Goal: Task Accomplishment & Management: Manage account settings

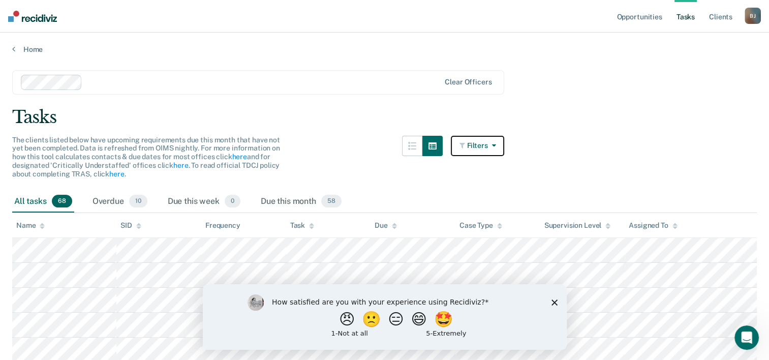
click at [494, 148] on button "Filters" at bounding box center [478, 146] width 54 height 20
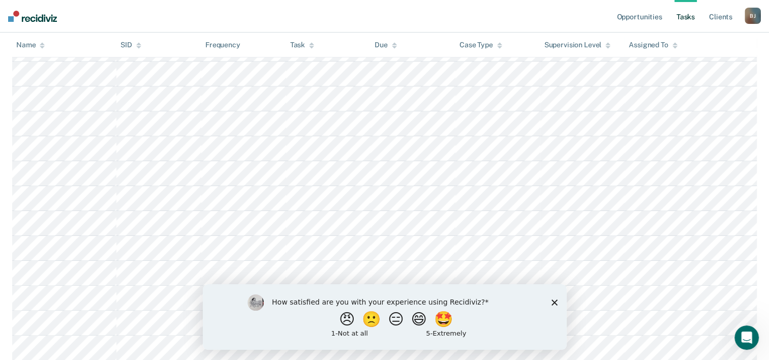
scroll to position [203, 0]
click at [553, 303] on polygon "Close survey" at bounding box center [554, 302] width 6 height 6
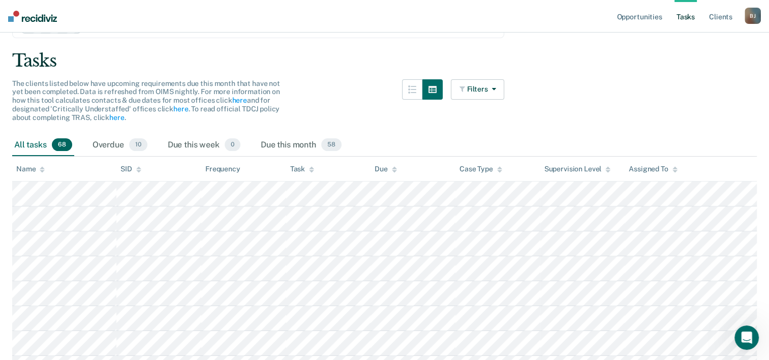
scroll to position [0, 0]
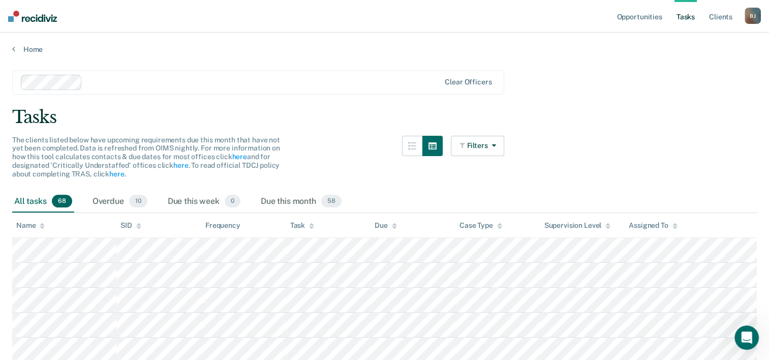
click at [688, 22] on link "Tasks" at bounding box center [685, 16] width 22 height 33
click at [687, 21] on link "Tasks" at bounding box center [685, 16] width 22 height 33
click at [422, 144] on button "button" at bounding box center [412, 146] width 20 height 20
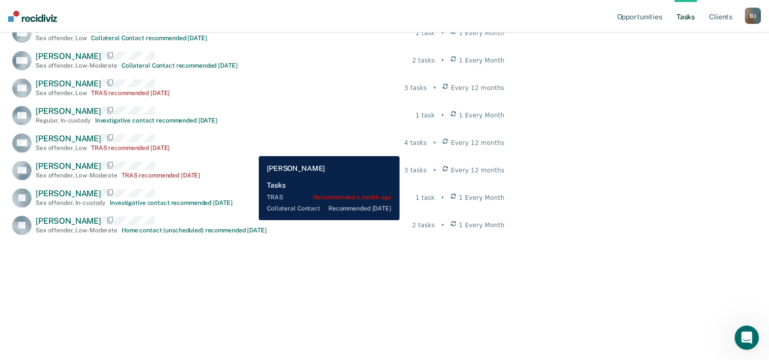
scroll to position [1155, 0]
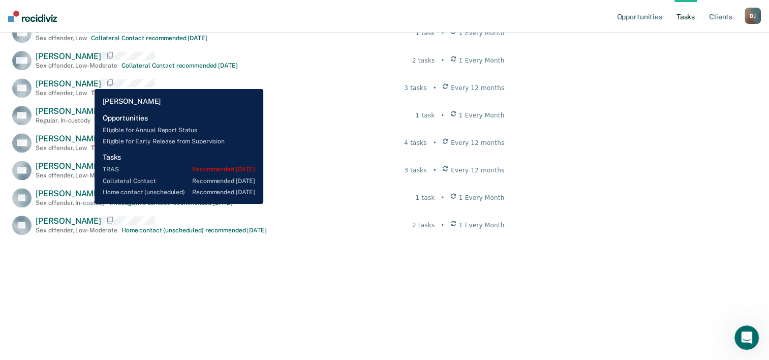
drag, startPoint x: 87, startPoint y: 81, endPoint x: 76, endPoint y: 82, distance: 11.2
click at [76, 82] on span "Christopher Howard" at bounding box center [69, 84] width 66 height 10
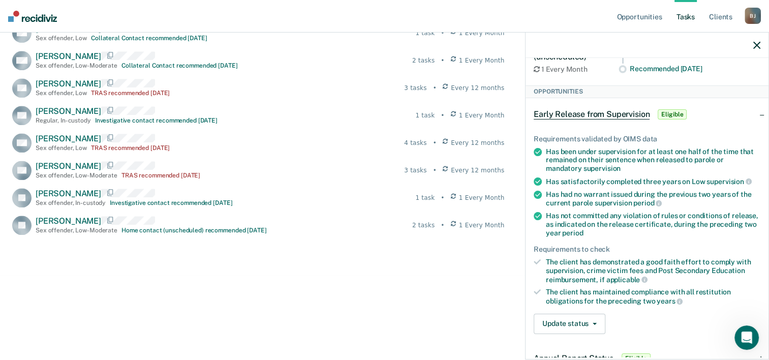
scroll to position [203, 0]
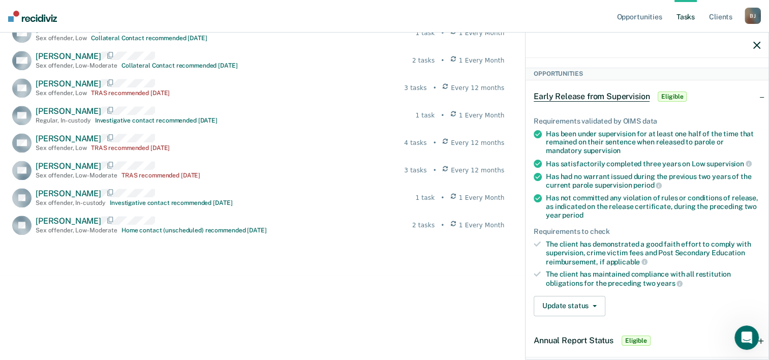
click at [594, 254] on div "The client has demonstrated a good faith effort to comply with supervision, cri…" at bounding box center [653, 253] width 214 height 26
click at [538, 241] on icon at bounding box center [537, 243] width 7 height 7
click at [538, 241] on icon at bounding box center [537, 244] width 7 height 6
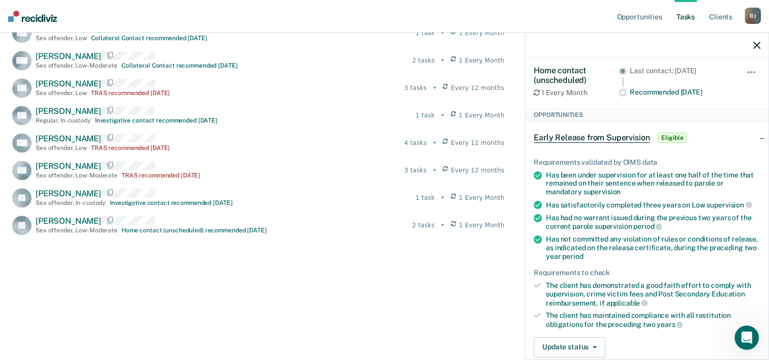
scroll to position [152, 0]
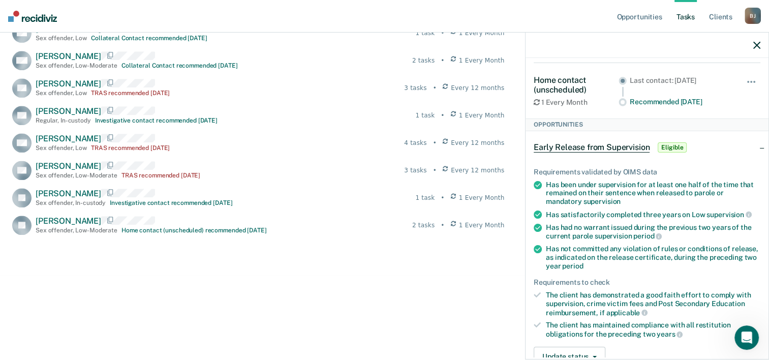
click at [606, 147] on span "Early Release from Supervision" at bounding box center [592, 147] width 116 height 10
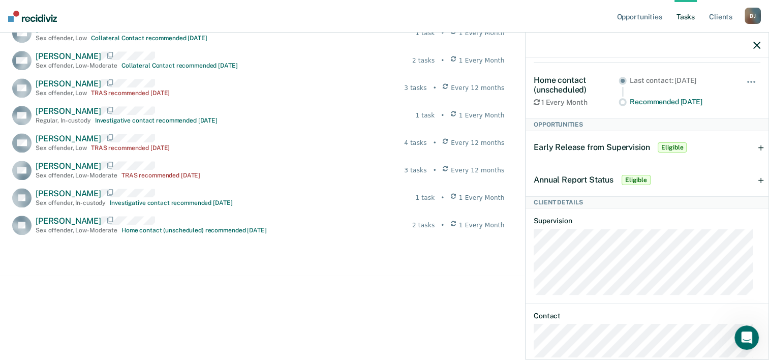
click at [606, 147] on span "Early Release from Supervision" at bounding box center [592, 147] width 116 height 10
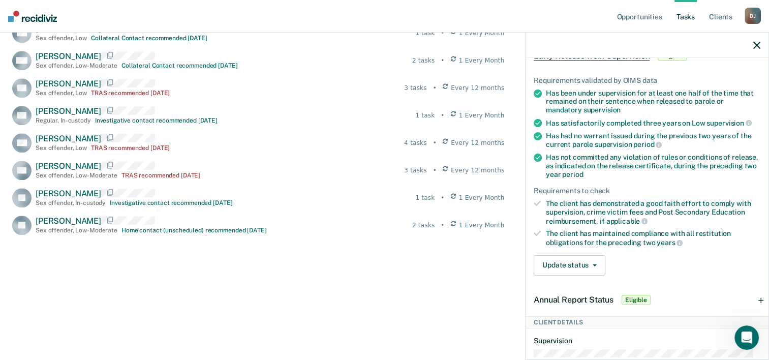
scroll to position [254, 0]
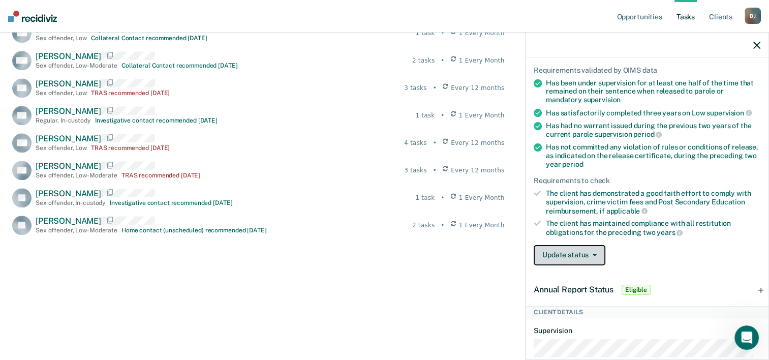
click at [595, 249] on button "Update status" at bounding box center [570, 255] width 72 height 20
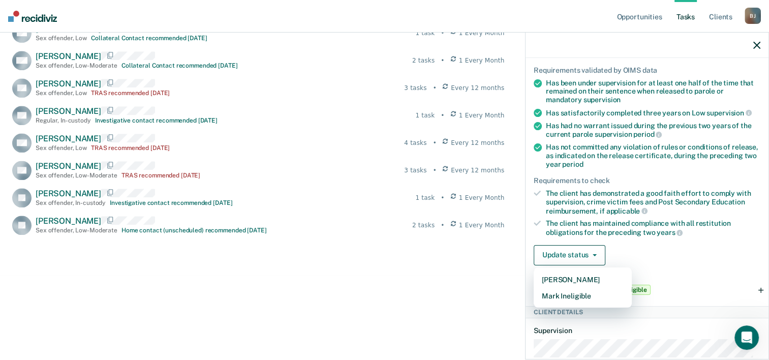
click at [632, 249] on div "Update status Mark Pending Mark Ineligible" at bounding box center [647, 255] width 227 height 20
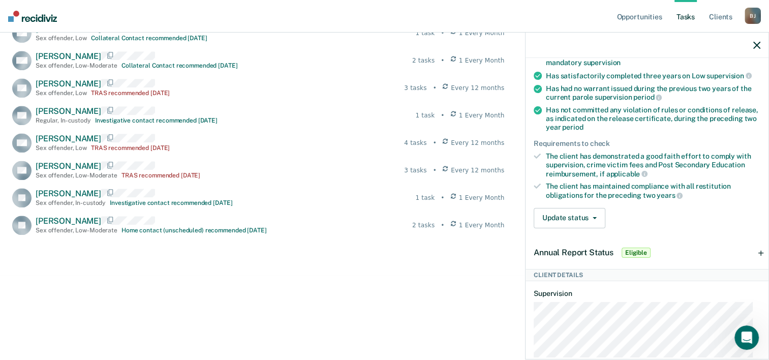
scroll to position [288, 0]
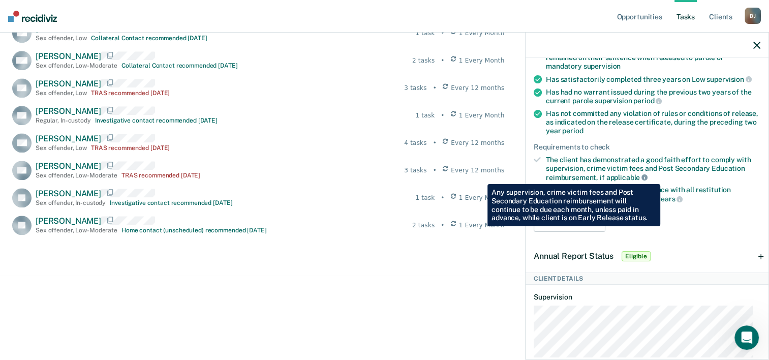
click at [642, 176] on icon at bounding box center [644, 177] width 6 height 6
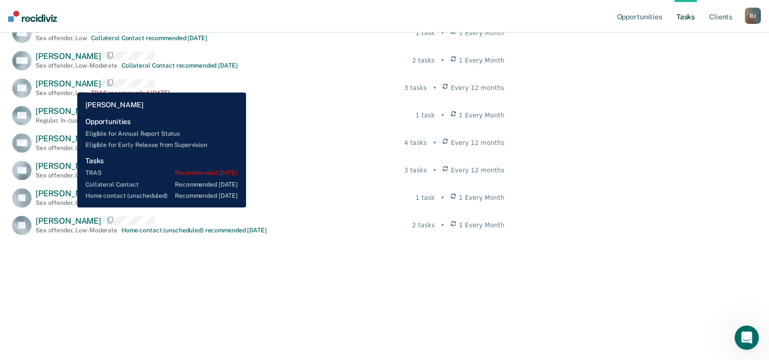
click at [70, 85] on span "Christopher Howard" at bounding box center [69, 84] width 66 height 10
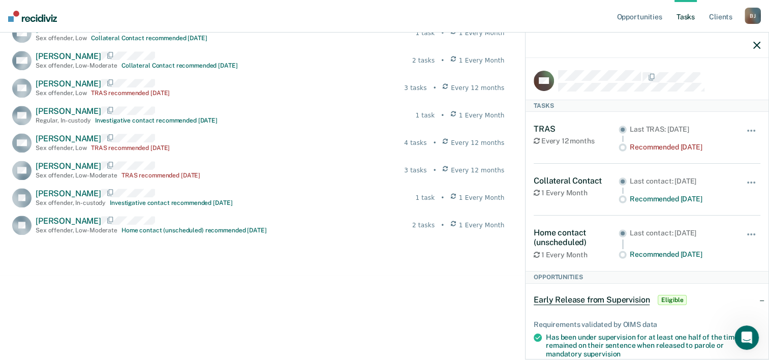
scroll to position [102, 0]
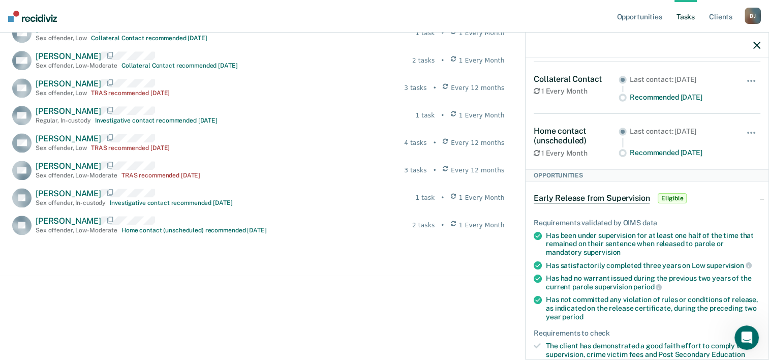
click at [627, 198] on span "Early Release from Supervision" at bounding box center [592, 198] width 116 height 10
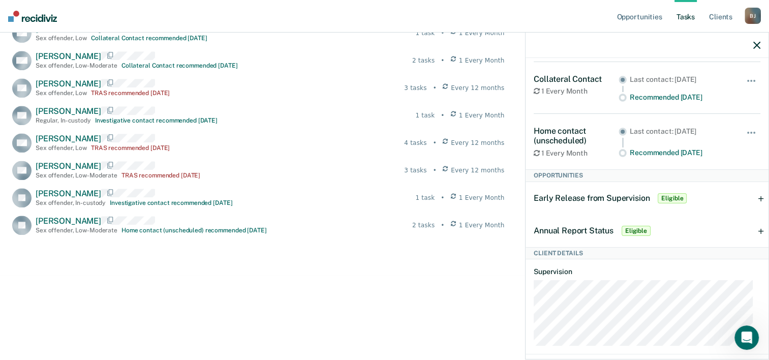
click at [627, 198] on span "Early Release from Supervision" at bounding box center [592, 198] width 116 height 10
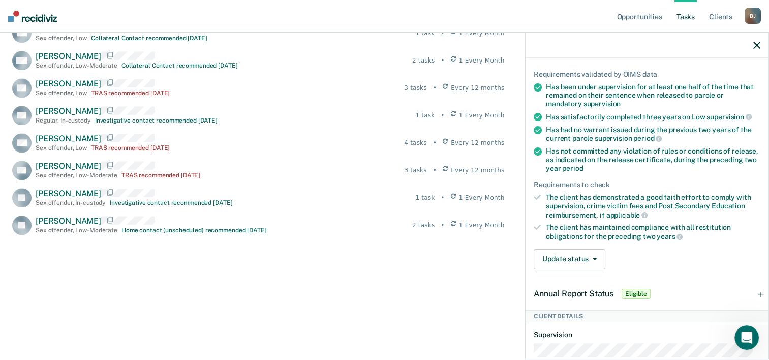
scroll to position [254, 0]
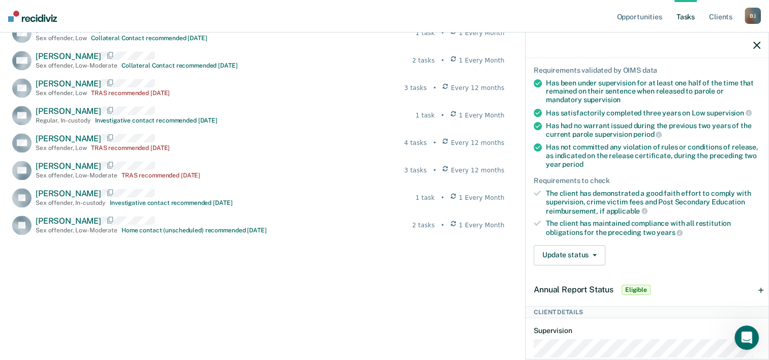
click at [537, 190] on icon at bounding box center [537, 193] width 7 height 7
drag, startPoint x: 537, startPoint y: 189, endPoint x: 558, endPoint y: 195, distance: 22.2
click at [558, 195] on div "The client has demonstrated a good faith effort to comply with supervision, cri…" at bounding box center [653, 202] width 214 height 26
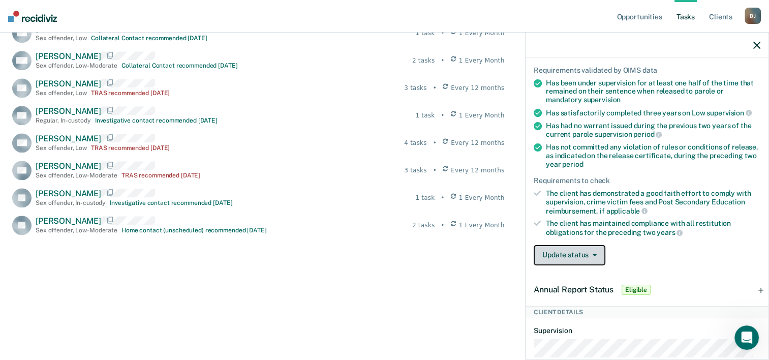
click at [594, 254] on icon "button" at bounding box center [595, 255] width 4 height 2
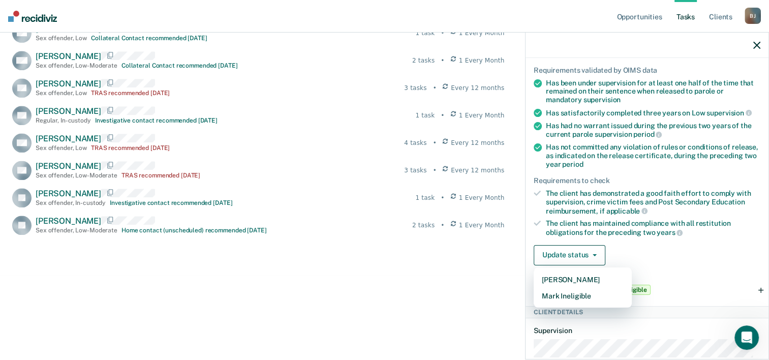
click at [642, 237] on div "Requirements validated by OIMS data Has been under supervision for at least one…" at bounding box center [647, 162] width 243 height 224
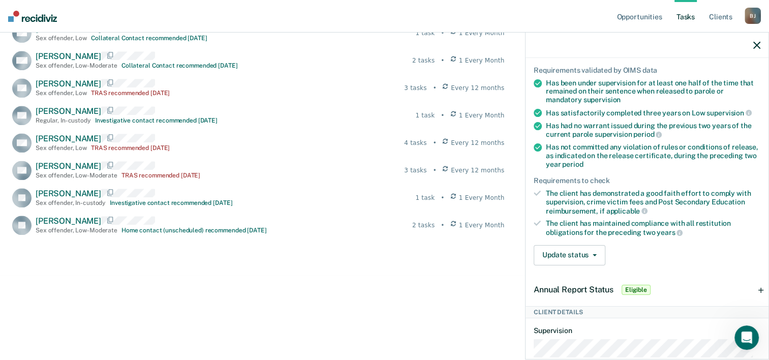
click at [541, 224] on li "The client has maintained compliance with all restitution obligations for the p…" at bounding box center [647, 227] width 227 height 17
click at [747, 331] on icon "Open Intercom Messenger" at bounding box center [745, 336] width 17 height 17
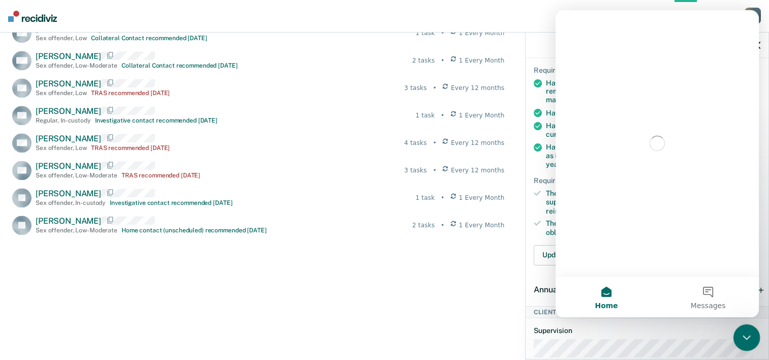
scroll to position [0, 0]
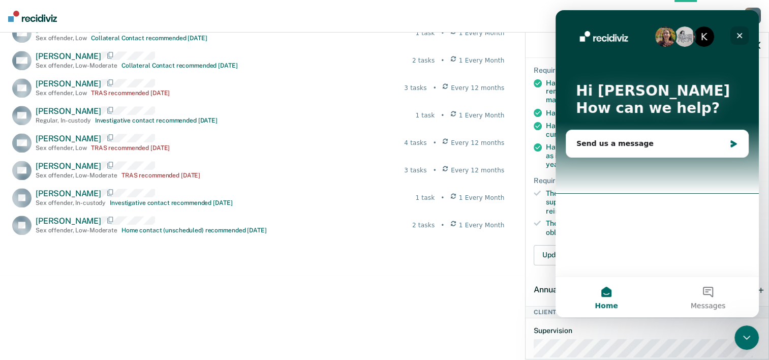
click at [737, 35] on icon "Close" at bounding box center [739, 36] width 8 height 8
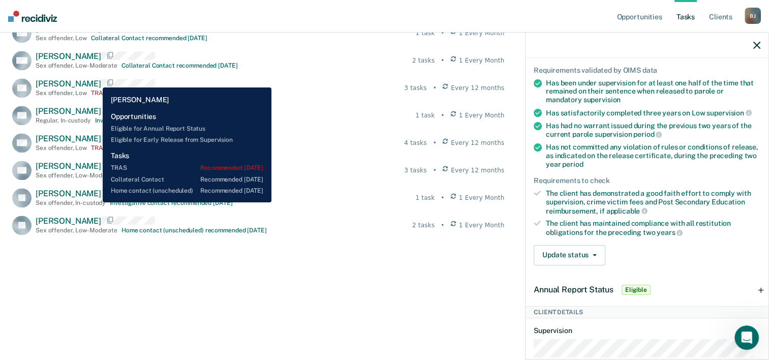
click at [95, 80] on span "Christopher Howard" at bounding box center [69, 84] width 66 height 10
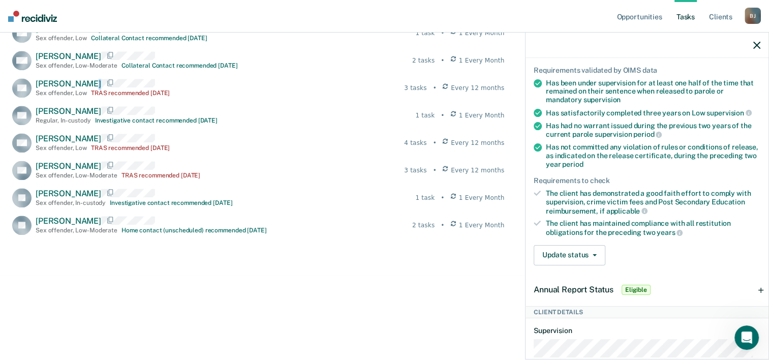
click at [95, 81] on span "Christopher Howard" at bounding box center [69, 84] width 66 height 10
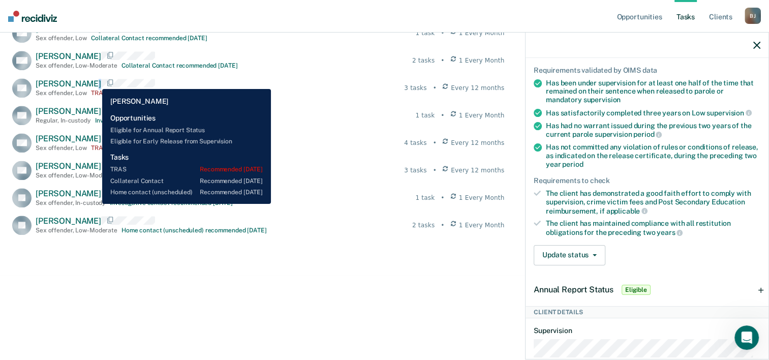
click at [95, 81] on span "Christopher Howard" at bounding box center [69, 84] width 66 height 10
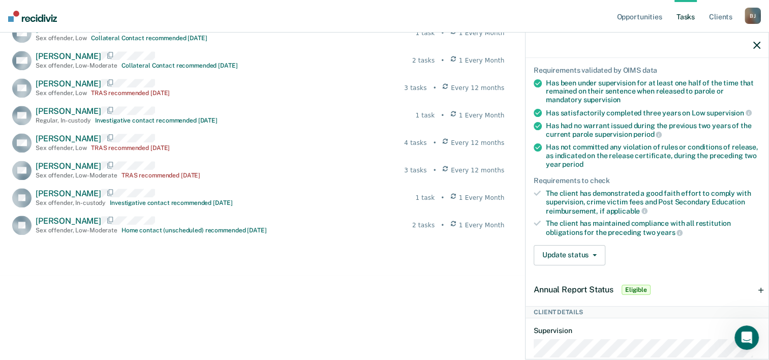
click at [616, 199] on div "The client has demonstrated a good faith effort to comply with supervision, cri…" at bounding box center [653, 202] width 214 height 26
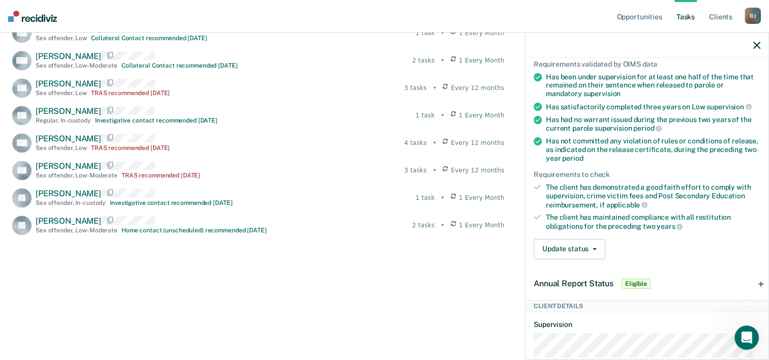
scroll to position [288, 0]
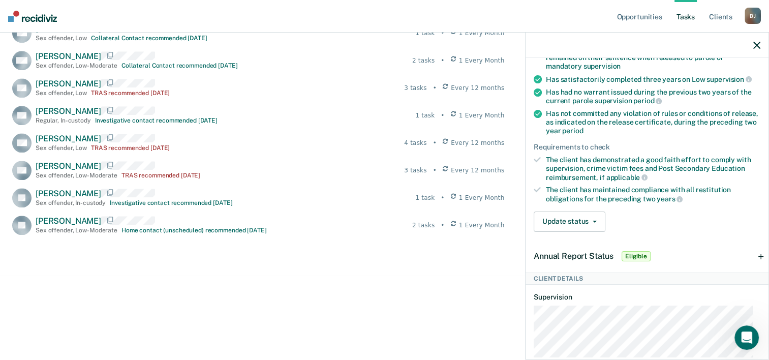
click at [755, 252] on div "Annual Report Status Eligible" at bounding box center [647, 256] width 243 height 33
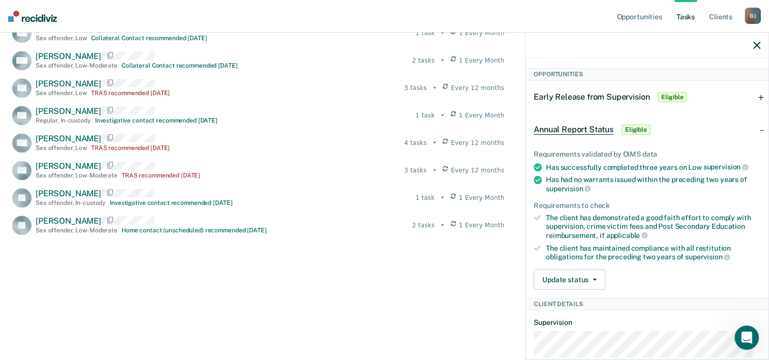
scroll to position [186, 0]
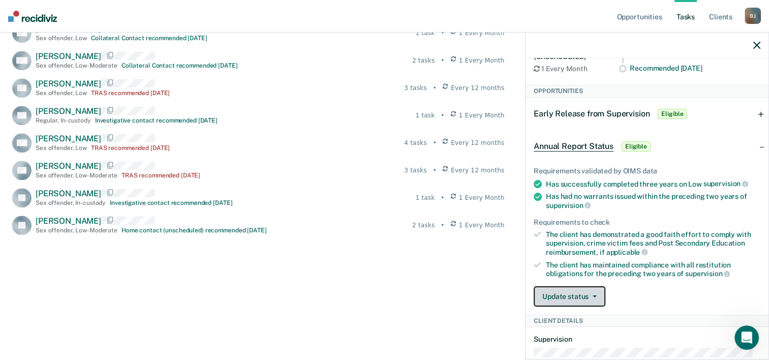
click at [594, 295] on button "Update status" at bounding box center [570, 296] width 72 height 20
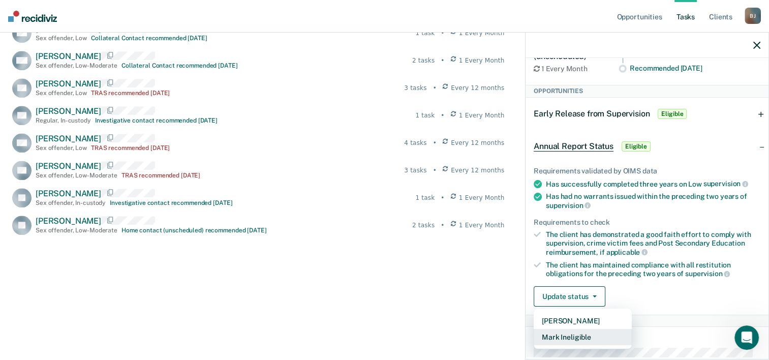
click at [606, 330] on button "Mark Ineligible" at bounding box center [583, 337] width 98 height 16
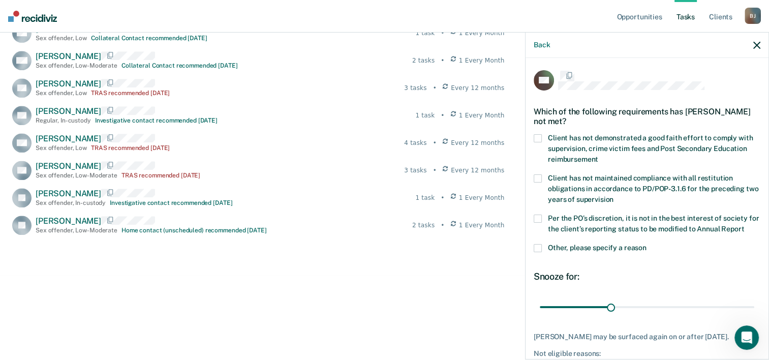
click at [606, 330] on article "CH Tasks TRAS Every 12 months Last TRAS: Apr 25, 2024 Recommended 4 months ago …" at bounding box center [647, 184] width 227 height 601
click at [541, 138] on span at bounding box center [538, 139] width 8 height 8
click at [598, 157] on input "Client has not demonstrated a good faith effort to comply with supervision, cri…" at bounding box center [598, 157] width 0 height 0
click at [540, 219] on span at bounding box center [538, 220] width 8 height 8
click at [744, 226] on input "Per the PO’s discretion, it is not in the best interest of society for the clie…" at bounding box center [744, 226] width 0 height 0
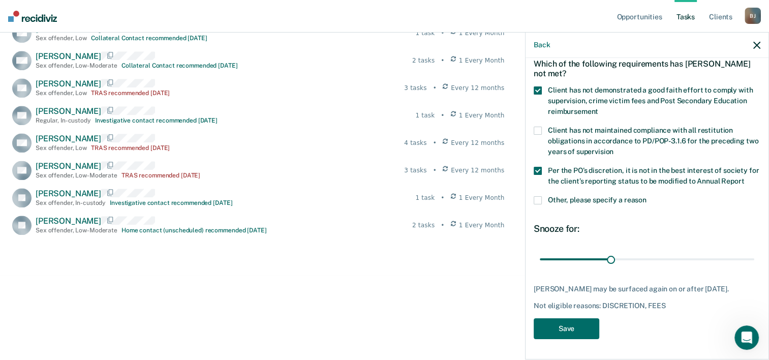
scroll to position [67, 0]
click at [586, 326] on button "Save" at bounding box center [567, 328] width 66 height 21
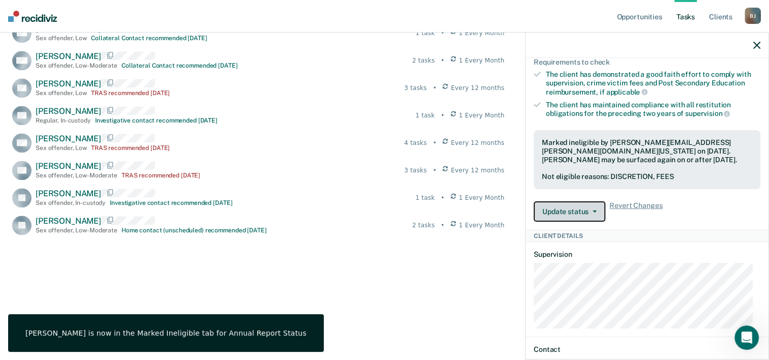
scroll to position [295, 0]
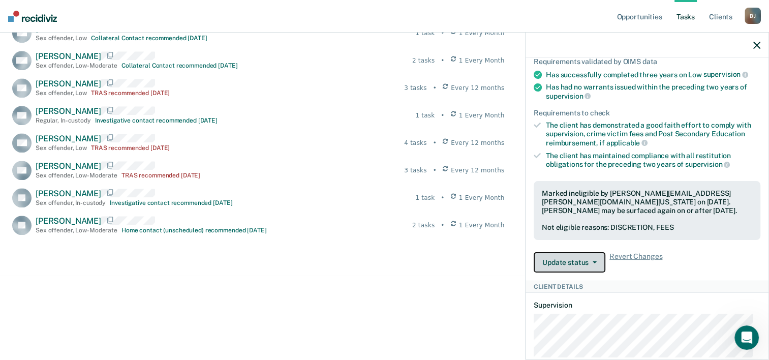
click at [592, 261] on button "Update status" at bounding box center [570, 262] width 72 height 20
click at [682, 264] on div "Update status Mark Pending Update Ineligibility Revert Changes" at bounding box center [647, 262] width 227 height 20
click at [590, 255] on button "Update status" at bounding box center [570, 262] width 72 height 20
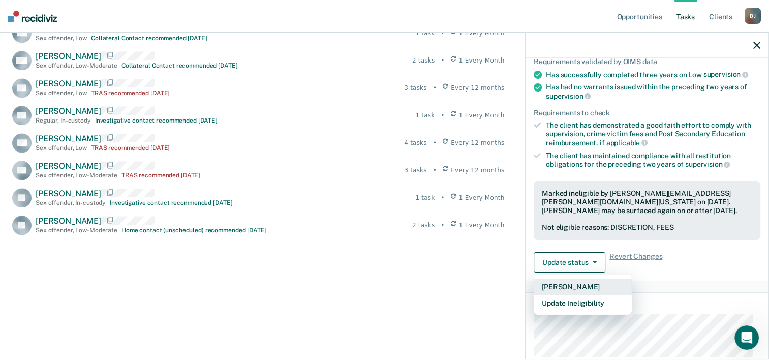
click at [590, 280] on button "[PERSON_NAME]" at bounding box center [583, 287] width 98 height 16
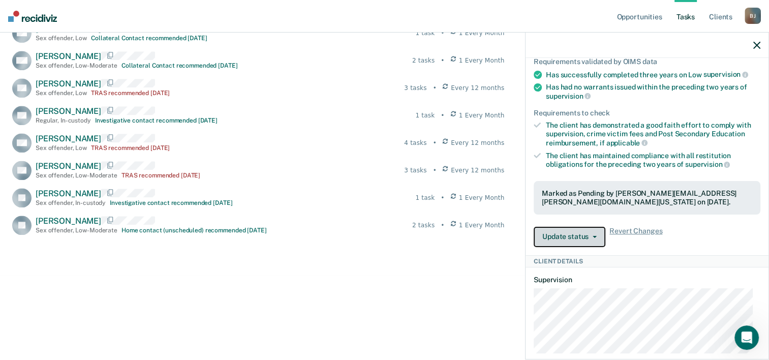
click at [588, 228] on button "Update status" at bounding box center [570, 237] width 72 height 20
click at [728, 208] on div "Marked as Pending by Brett.Junod@tdcj.texas.gov on September 11, 2025." at bounding box center [647, 198] width 227 height 34
click at [596, 231] on button "Update status" at bounding box center [570, 237] width 72 height 20
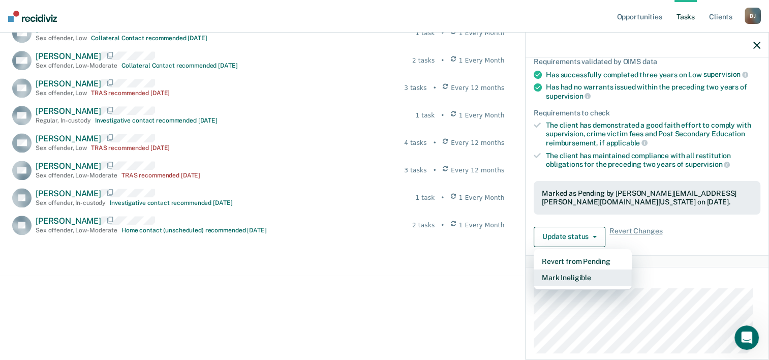
click at [599, 273] on button "Mark Ineligible" at bounding box center [583, 277] width 98 height 16
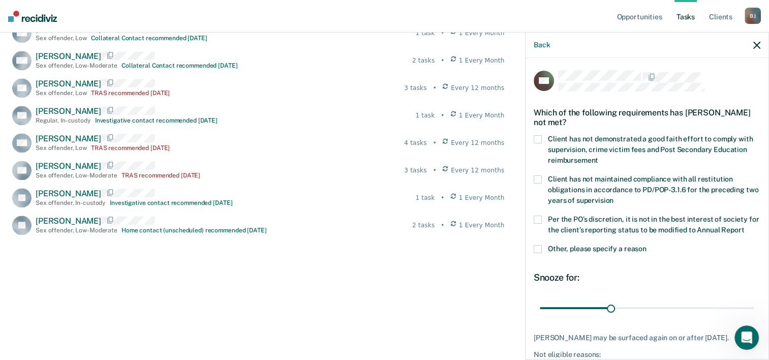
click at [542, 139] on label "Client has not demonstrated a good faith effort to comply with supervision, cri…" at bounding box center [647, 151] width 227 height 32
click at [598, 157] on input "Client has not demonstrated a good faith effort to comply with supervision, cri…" at bounding box center [598, 157] width 0 height 0
click at [539, 217] on span at bounding box center [538, 220] width 8 height 8
click at [744, 226] on input "Per the PO’s discretion, it is not in the best interest of society for the clie…" at bounding box center [744, 226] width 0 height 0
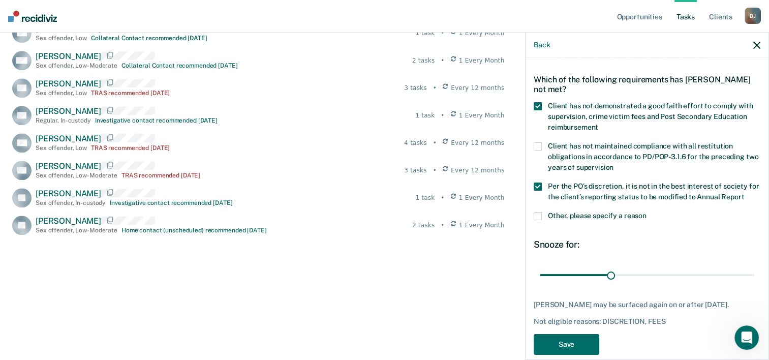
scroll to position [67, 0]
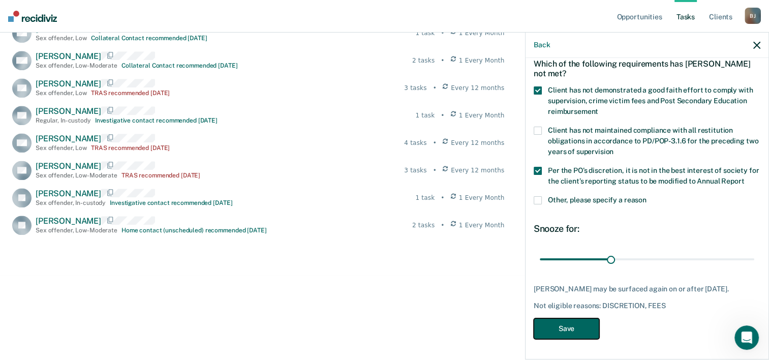
click at [585, 329] on button "Save" at bounding box center [567, 328] width 66 height 21
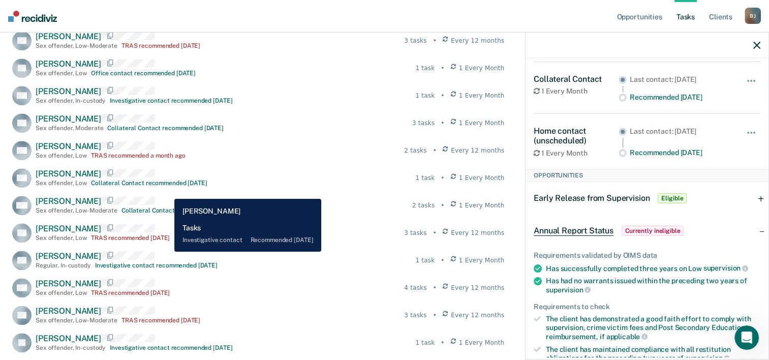
scroll to position [1002, 0]
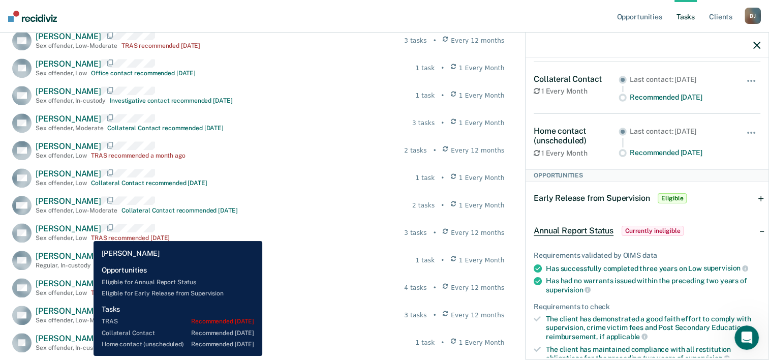
click at [86, 233] on span "Christopher Howard" at bounding box center [69, 229] width 66 height 10
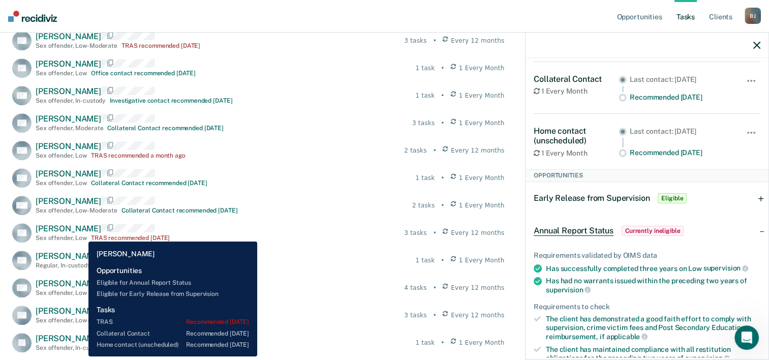
click at [81, 233] on span "Christopher Howard" at bounding box center [69, 229] width 66 height 10
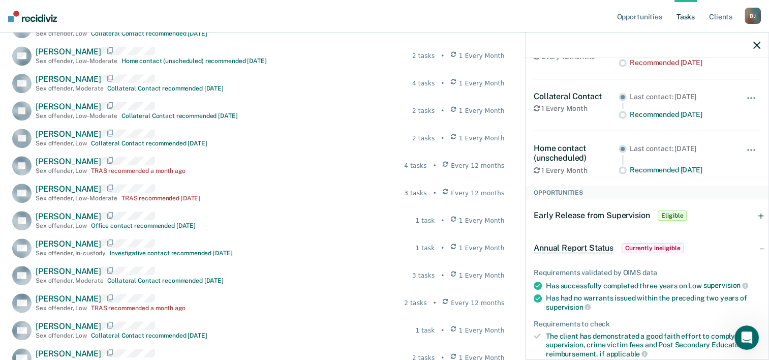
scroll to position [102, 0]
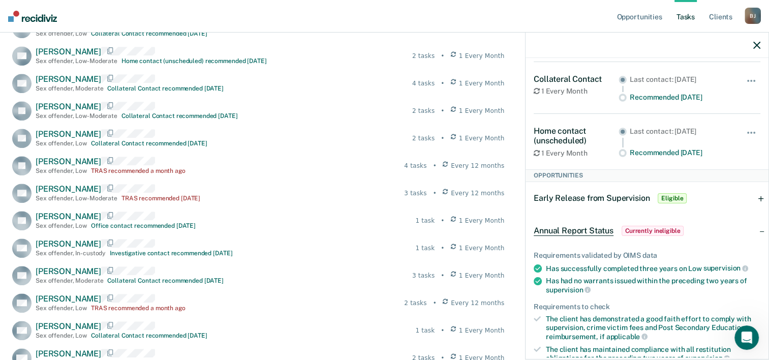
click at [752, 198] on div "Early Release from Supervision Eligible" at bounding box center [647, 198] width 243 height 33
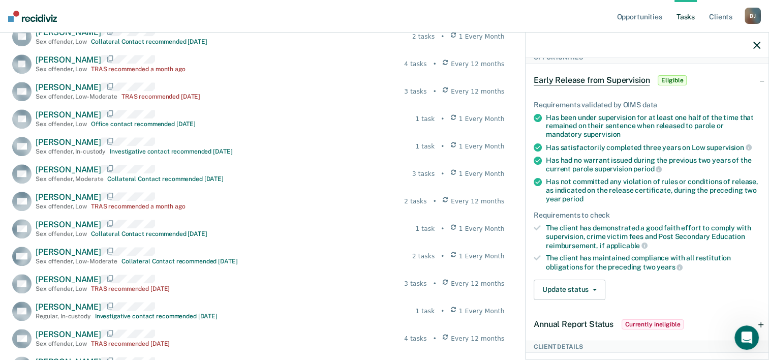
scroll to position [237, 0]
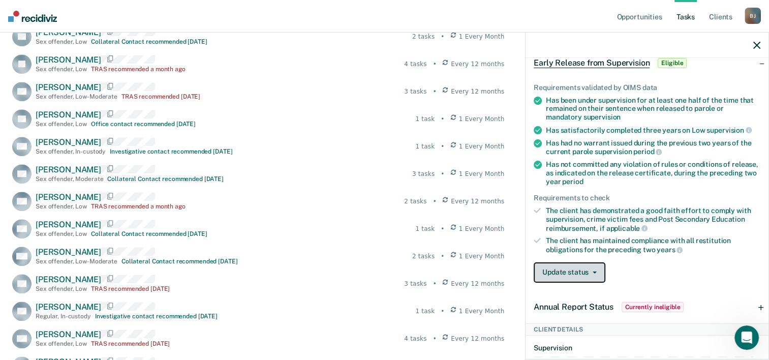
click at [596, 265] on button "Update status" at bounding box center [570, 272] width 72 height 20
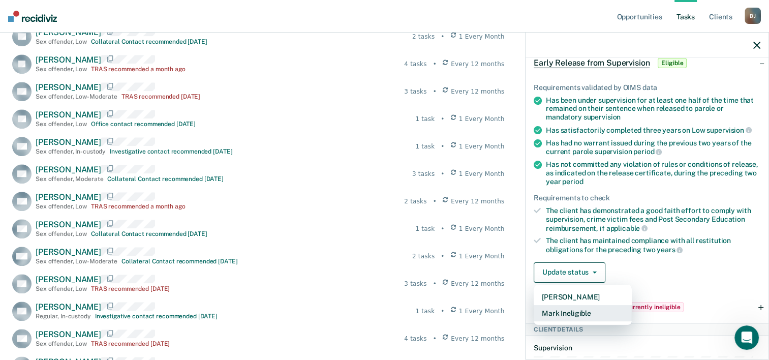
click at [591, 305] on button "Mark Ineligible" at bounding box center [583, 313] width 98 height 16
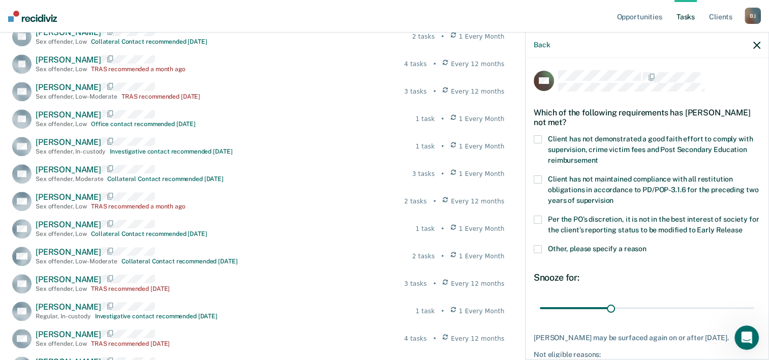
click at [540, 219] on span at bounding box center [538, 220] width 8 height 8
click at [742, 226] on input "Per the PO’s discretion, it is not in the best interest of society for the clie…" at bounding box center [742, 226] width 0 height 0
click at [539, 141] on span at bounding box center [538, 139] width 8 height 8
click at [598, 157] on input "Client has not demonstrated a good faith effort to comply with supervision, cri…" at bounding box center [598, 157] width 0 height 0
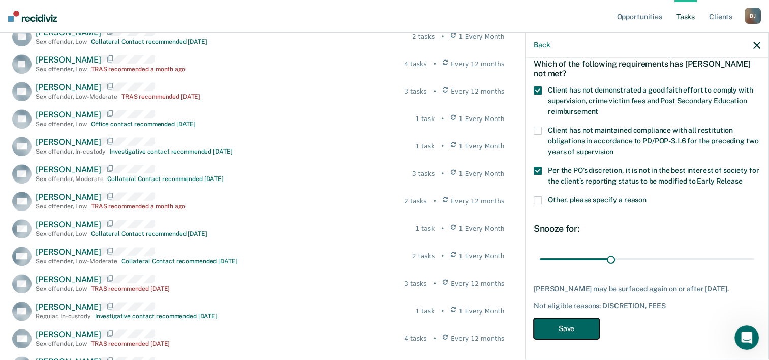
click at [588, 327] on button "Save" at bounding box center [567, 328] width 66 height 21
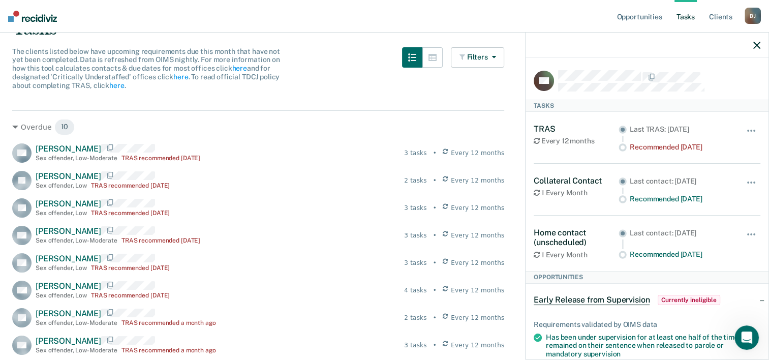
scroll to position [87, 0]
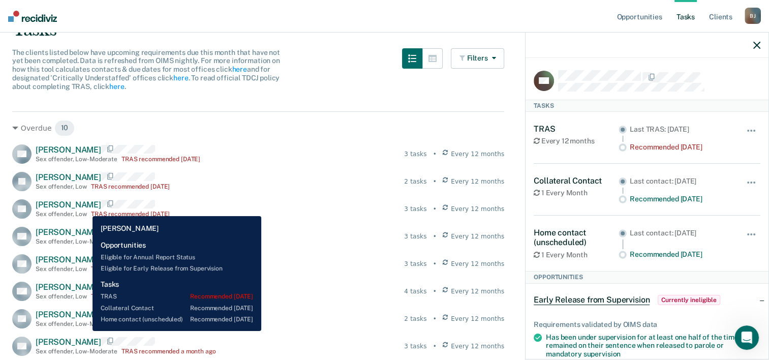
click at [85, 208] on span "Theodore Pollard" at bounding box center [69, 205] width 66 height 10
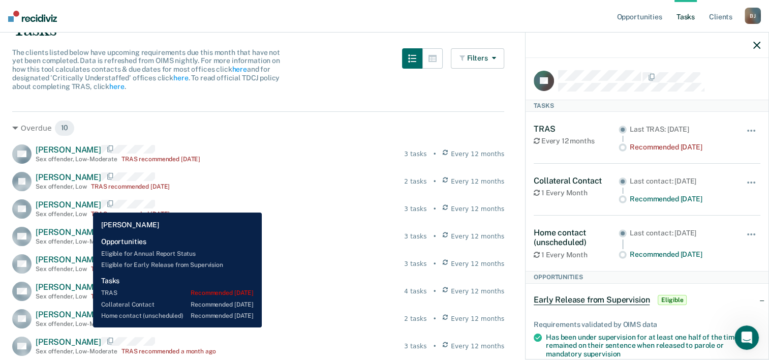
click at [85, 205] on span "Theodore Pollard" at bounding box center [69, 205] width 66 height 10
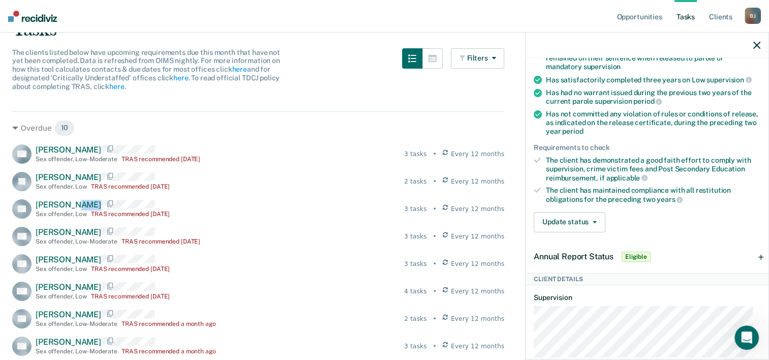
scroll to position [305, 0]
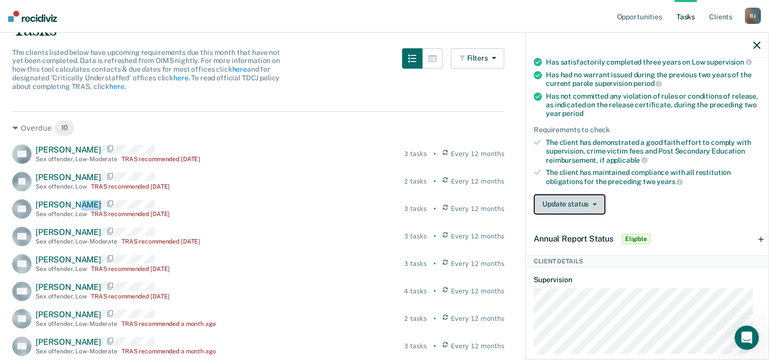
click at [598, 202] on button "Update status" at bounding box center [570, 204] width 72 height 20
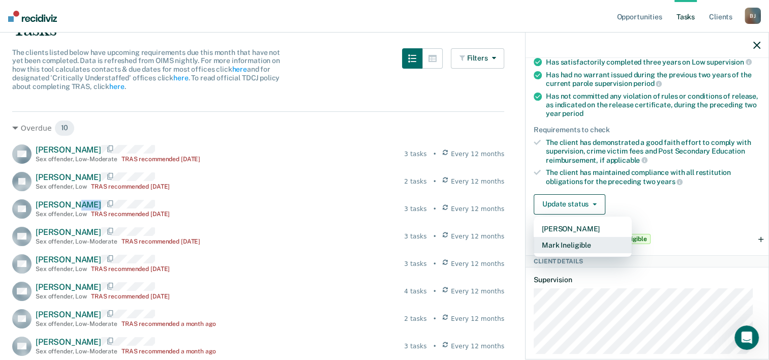
click at [594, 238] on button "Mark Ineligible" at bounding box center [583, 245] width 98 height 16
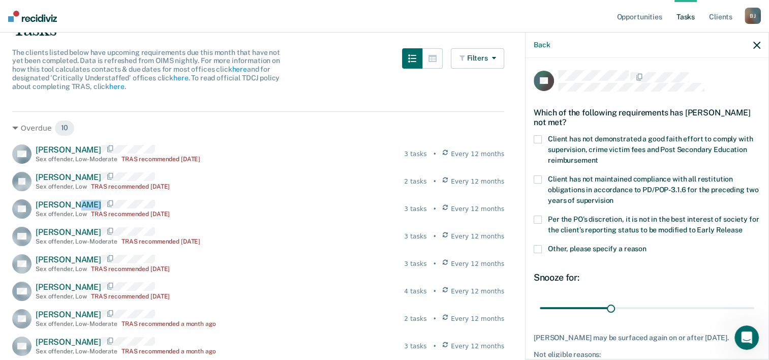
click at [540, 142] on label "Client has not demonstrated a good faith effort to comply with supervision, cri…" at bounding box center [647, 151] width 227 height 32
click at [598, 157] on input "Client has not demonstrated a good faith effort to comply with supervision, cri…" at bounding box center [598, 157] width 0 height 0
click at [539, 218] on span at bounding box center [538, 220] width 8 height 8
click at [742, 226] on input "Per the PO’s discretion, it is not in the best interest of society for the clie…" at bounding box center [742, 226] width 0 height 0
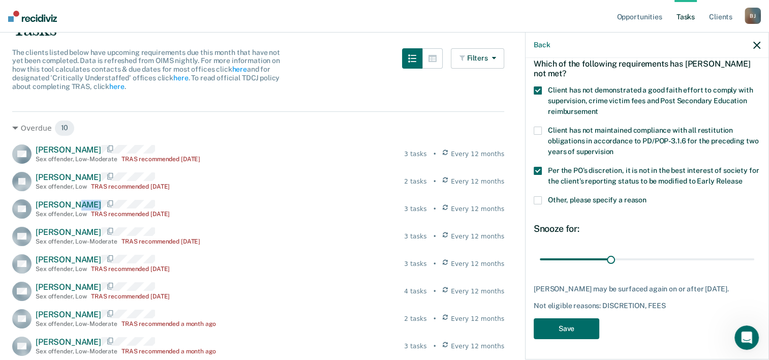
scroll to position [56, 0]
click at [578, 323] on button "Save" at bounding box center [567, 328] width 66 height 21
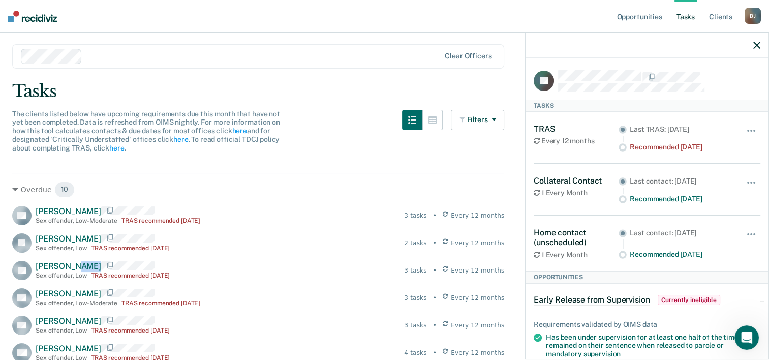
scroll to position [51, 0]
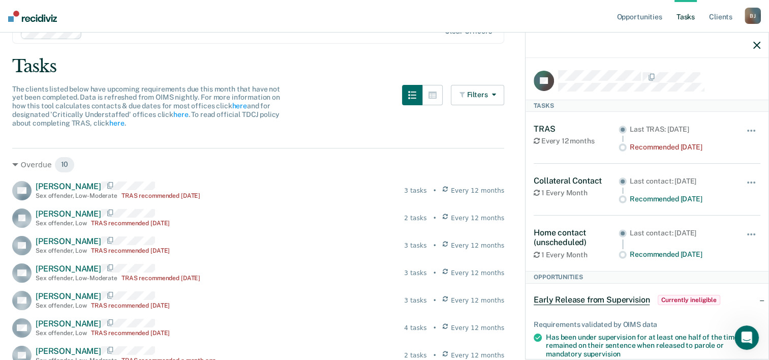
click at [275, 123] on div "The clients listed below have upcoming requirements due this month that have no…" at bounding box center [149, 106] width 274 height 43
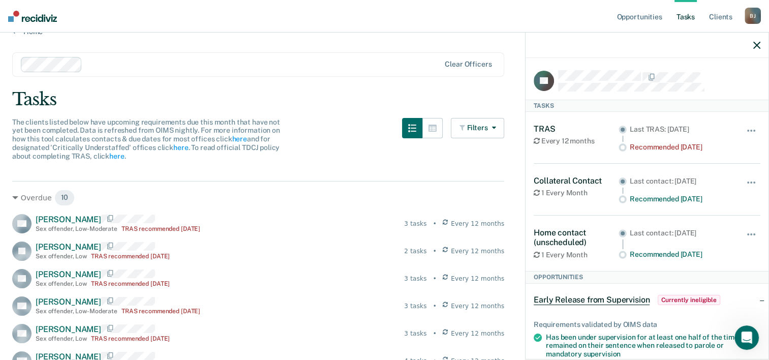
scroll to position [0, 0]
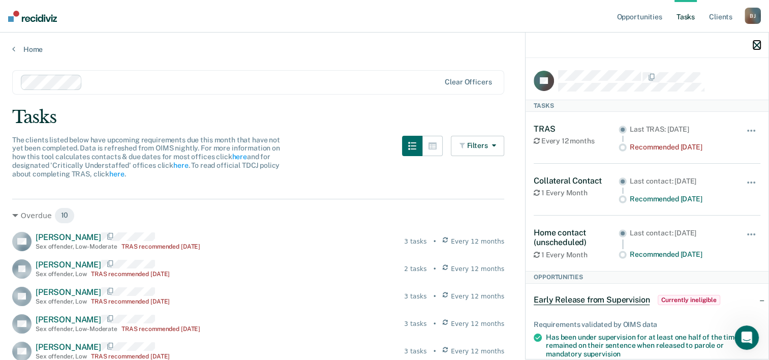
click at [756, 46] on icon "button" at bounding box center [756, 45] width 7 height 7
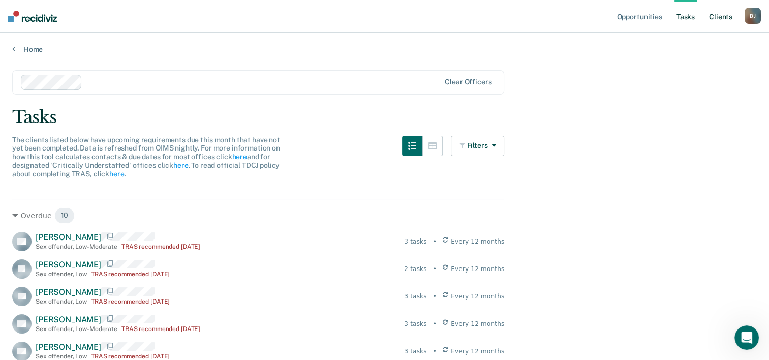
click at [724, 19] on link "Client s" at bounding box center [720, 16] width 27 height 33
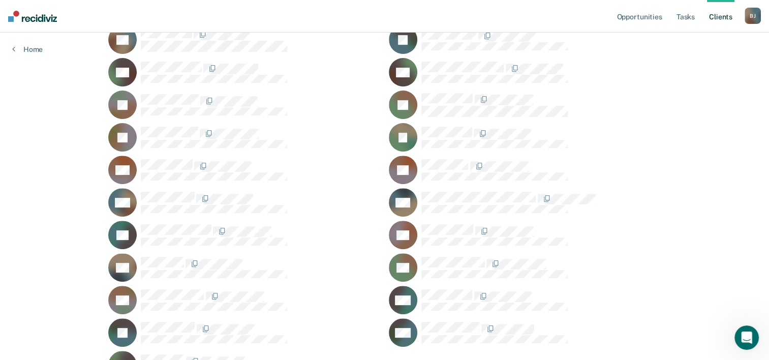
scroll to position [312, 0]
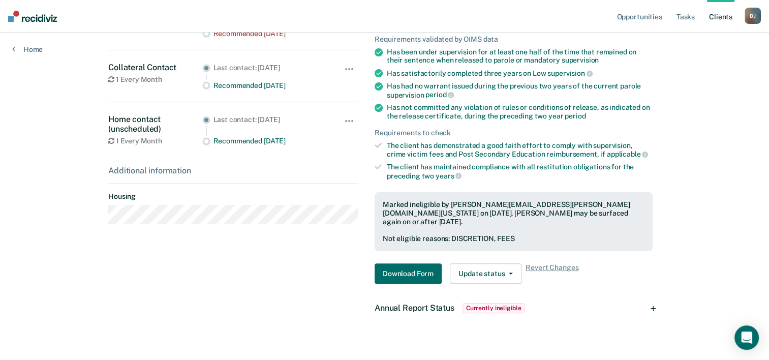
scroll to position [233, 0]
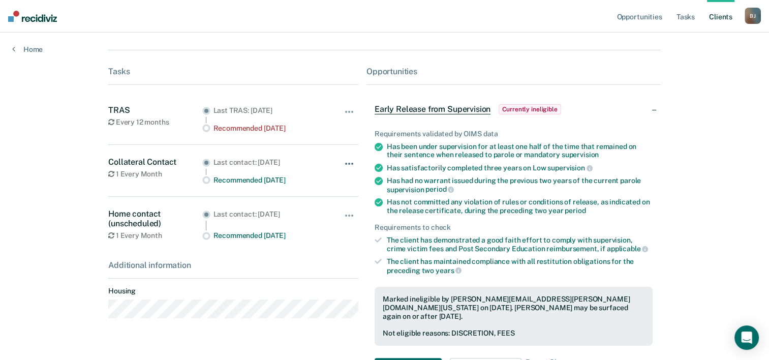
scroll to position [233, 0]
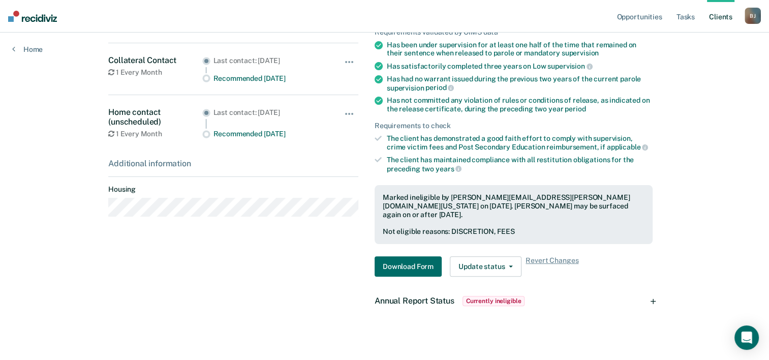
click at [655, 291] on div "Annual Report Status Currently ineligible" at bounding box center [513, 301] width 294 height 33
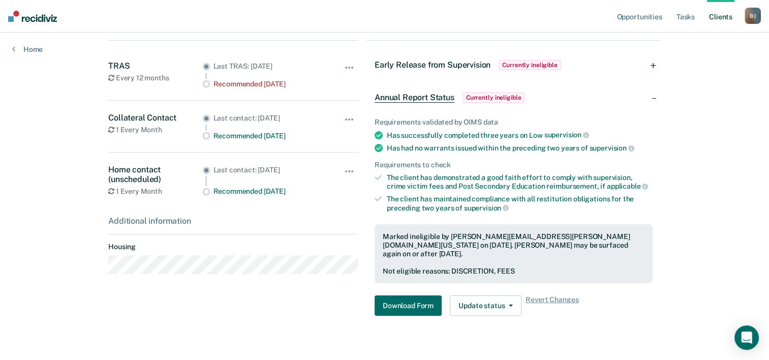
scroll to position [182, 0]
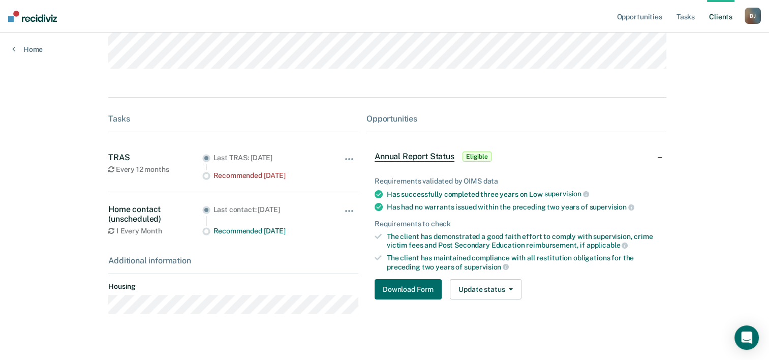
scroll to position [152, 0]
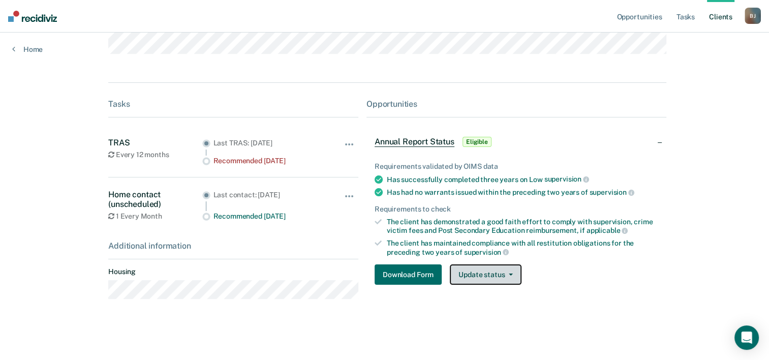
click at [470, 274] on button "Update status" at bounding box center [486, 274] width 72 height 20
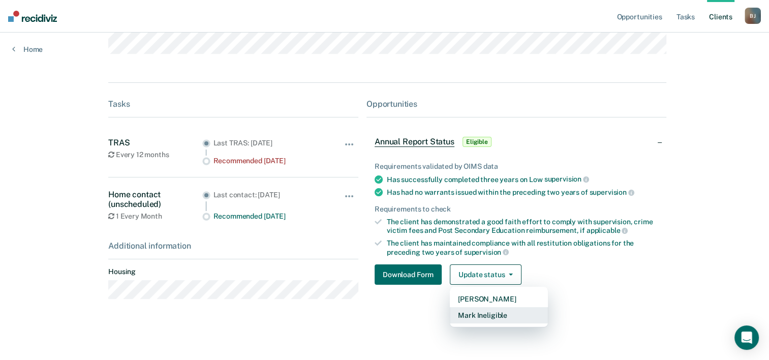
click at [492, 309] on button "Mark Ineligible" at bounding box center [499, 315] width 98 height 16
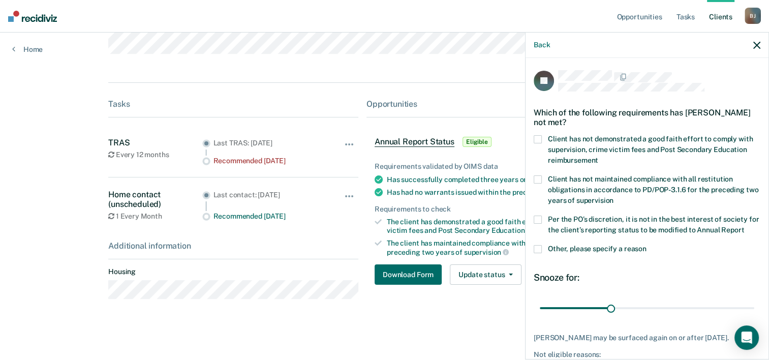
click at [543, 216] on label "Per the PO’s discretion, it is not in the best interest of society for the clie…" at bounding box center [647, 226] width 227 height 21
click at [744, 226] on input "Per the PO’s discretion, it is not in the best interest of society for the clie…" at bounding box center [744, 226] width 0 height 0
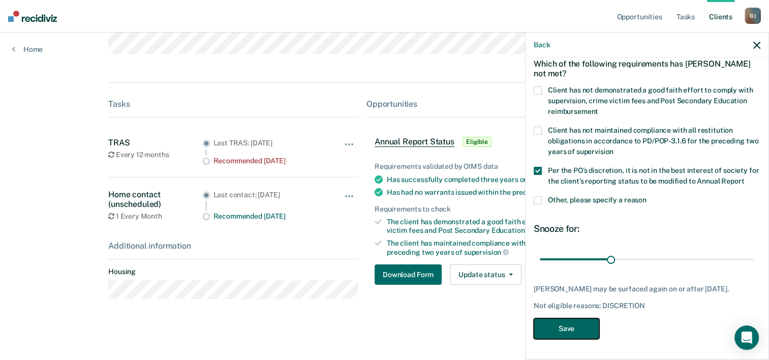
click at [574, 319] on button "Save" at bounding box center [567, 328] width 66 height 21
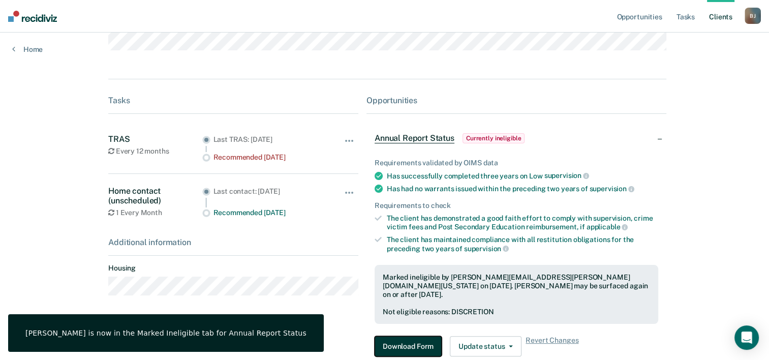
click at [415, 336] on button "Download Form" at bounding box center [408, 346] width 67 height 20
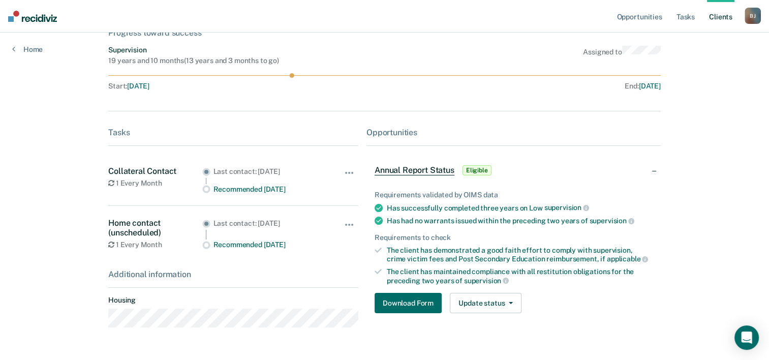
scroll to position [99, 0]
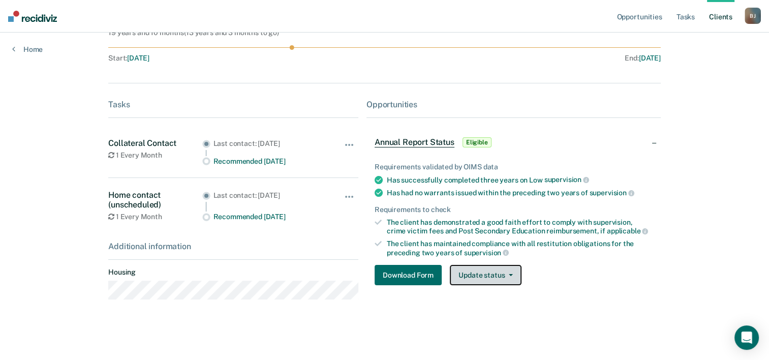
click at [472, 268] on button "Update status" at bounding box center [486, 275] width 72 height 20
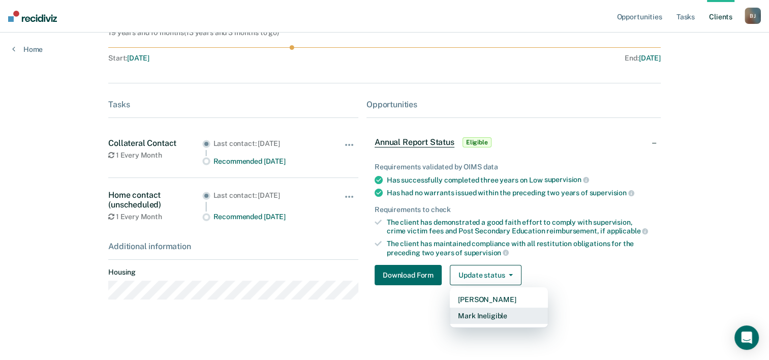
click at [504, 309] on button "Mark Ineligible" at bounding box center [499, 316] width 98 height 16
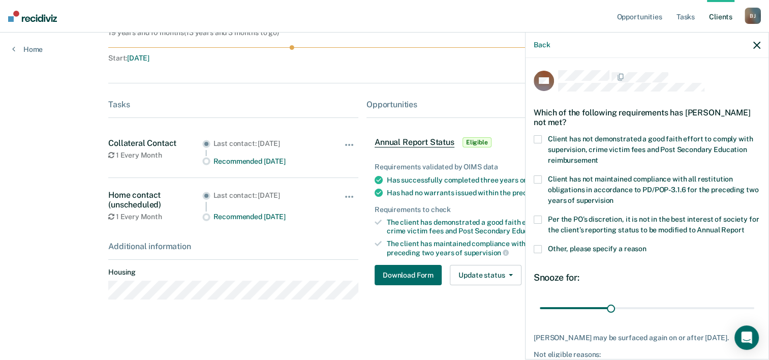
click at [542, 219] on label "Per the PO’s discretion, it is not in the best interest of society for the clie…" at bounding box center [647, 226] width 227 height 21
click at [744, 226] on input "Per the PO’s discretion, it is not in the best interest of society for the clie…" at bounding box center [744, 226] width 0 height 0
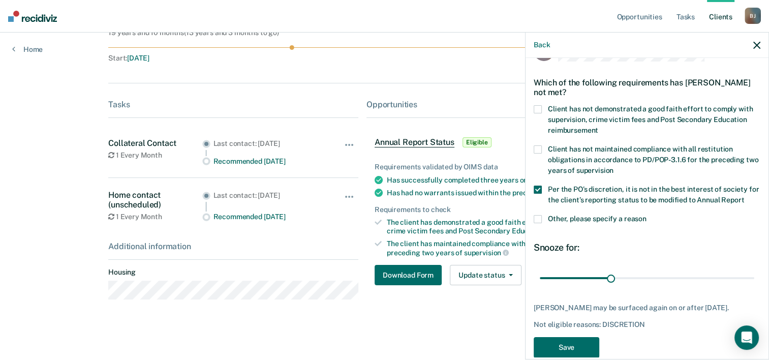
scroll to position [58, 0]
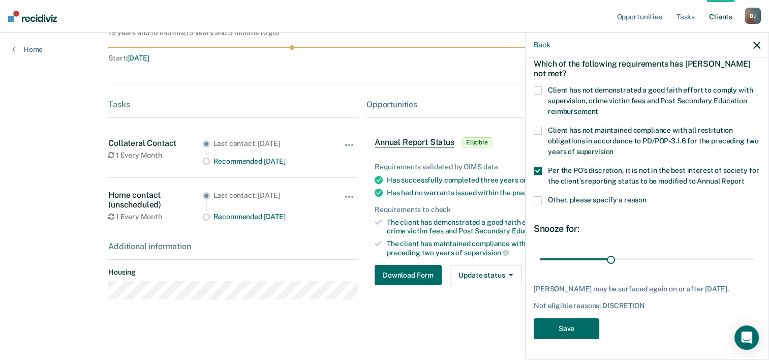
click at [544, 86] on label "Client has not demonstrated a good faith effort to comply with supervision, cri…" at bounding box center [647, 102] width 227 height 32
click at [598, 108] on input "Client has not demonstrated a good faith effort to comply with supervision, cri…" at bounding box center [598, 108] width 0 height 0
click at [575, 323] on button "Save" at bounding box center [567, 328] width 66 height 21
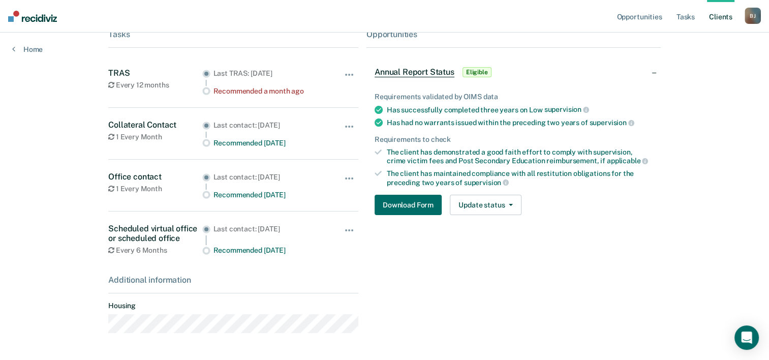
scroll to position [151, 0]
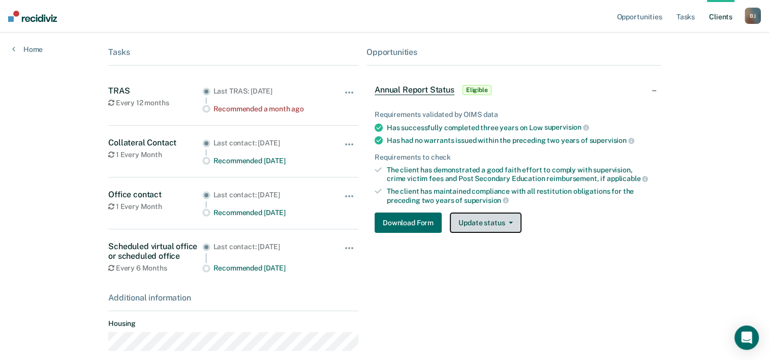
click at [493, 215] on button "Update status" at bounding box center [486, 222] width 72 height 20
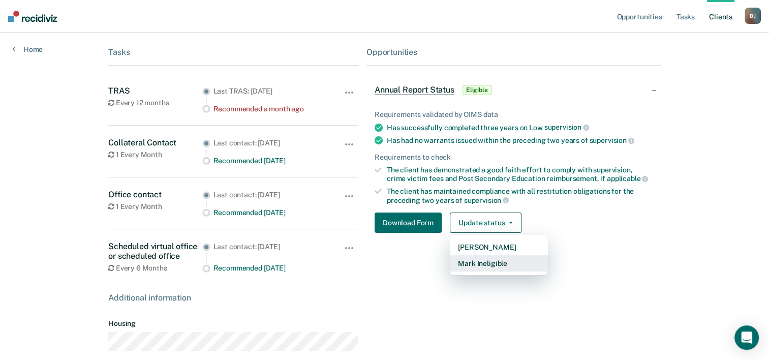
click at [486, 258] on button "Mark Ineligible" at bounding box center [499, 263] width 98 height 16
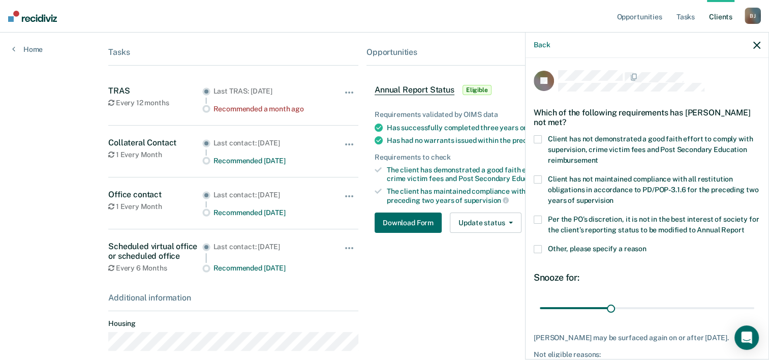
click at [538, 216] on span at bounding box center [538, 220] width 8 height 8
click at [744, 226] on input "Per the PO’s discretion, it is not in the best interest of society for the clie…" at bounding box center [744, 226] width 0 height 0
click at [537, 142] on label "Client has not demonstrated a good faith effort to comply with supervision, cri…" at bounding box center [647, 151] width 227 height 32
click at [598, 157] on input "Client has not demonstrated a good faith effort to comply with supervision, cri…" at bounding box center [598, 157] width 0 height 0
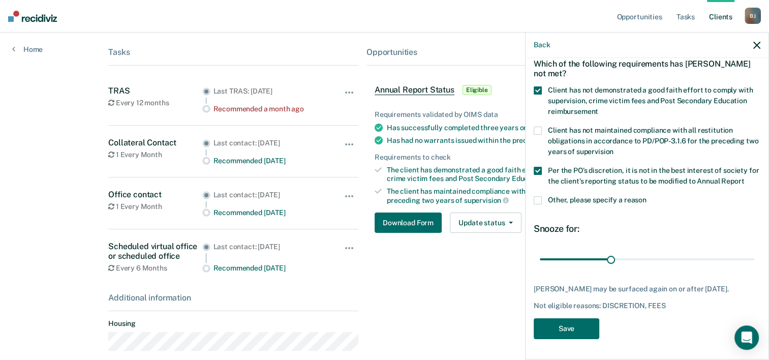
scroll to position [67, 0]
click at [565, 329] on button "Save" at bounding box center [567, 328] width 66 height 21
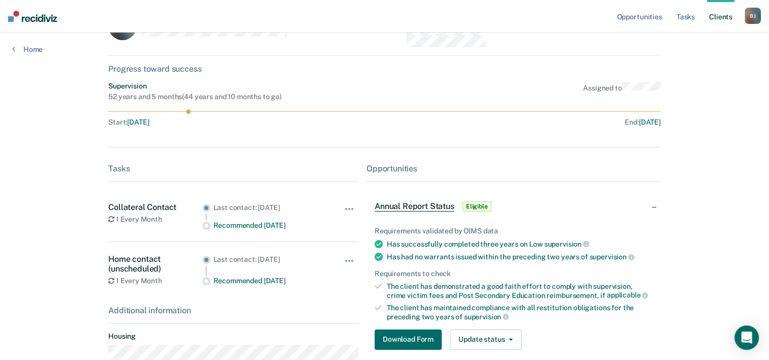
scroll to position [108, 0]
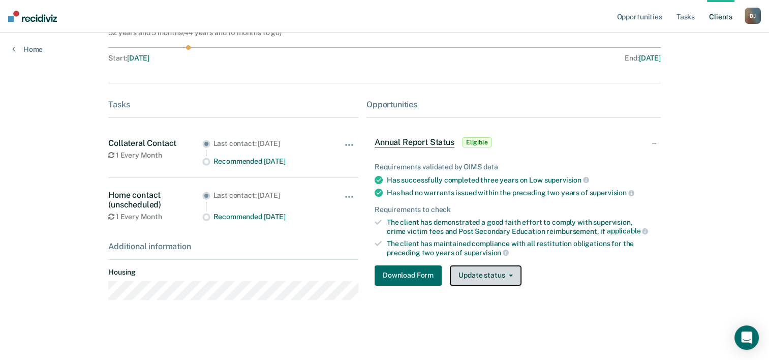
click at [463, 273] on button "Update status" at bounding box center [486, 275] width 72 height 20
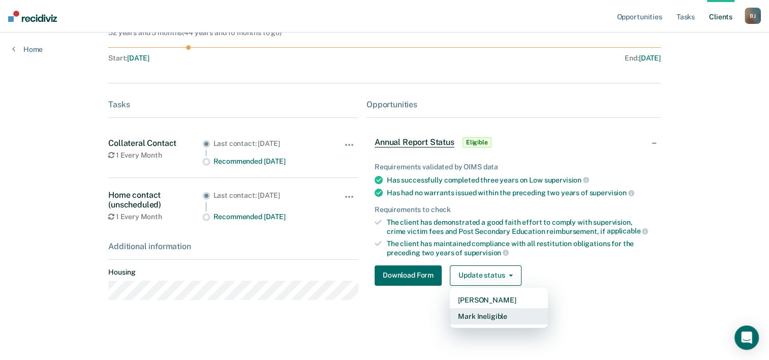
click at [486, 308] on button "Mark Ineligible" at bounding box center [499, 316] width 98 height 16
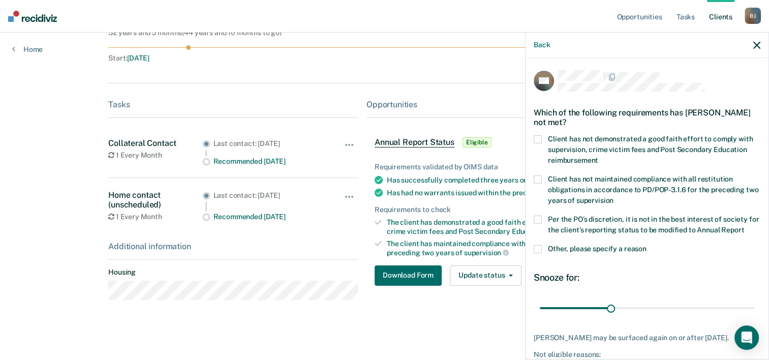
click at [541, 216] on span at bounding box center [538, 220] width 8 height 8
click at [744, 226] on input "Per the PO’s discretion, it is not in the best interest of society for the clie…" at bounding box center [744, 226] width 0 height 0
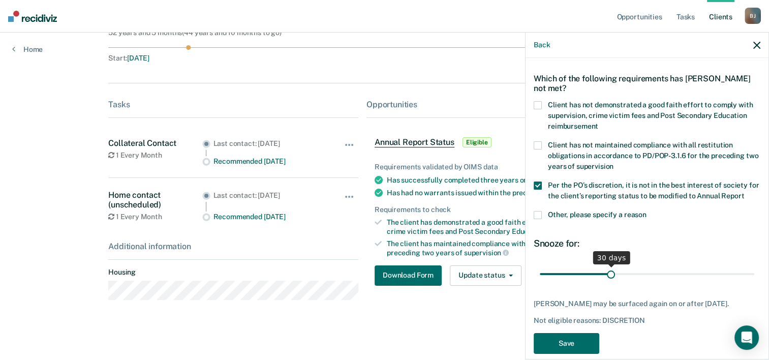
scroll to position [58, 0]
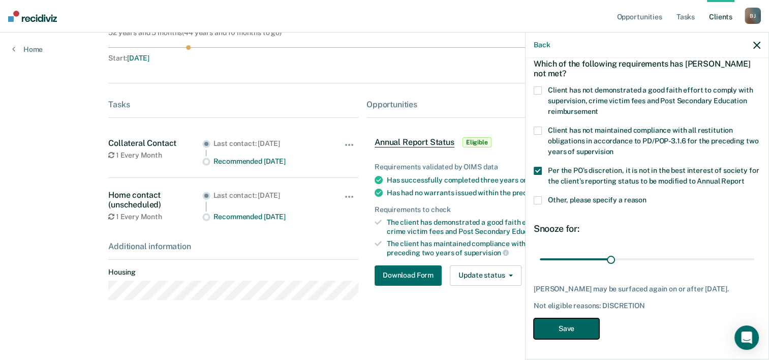
click at [576, 327] on button "Save" at bounding box center [567, 328] width 66 height 21
